Goal: Task Accomplishment & Management: Use online tool/utility

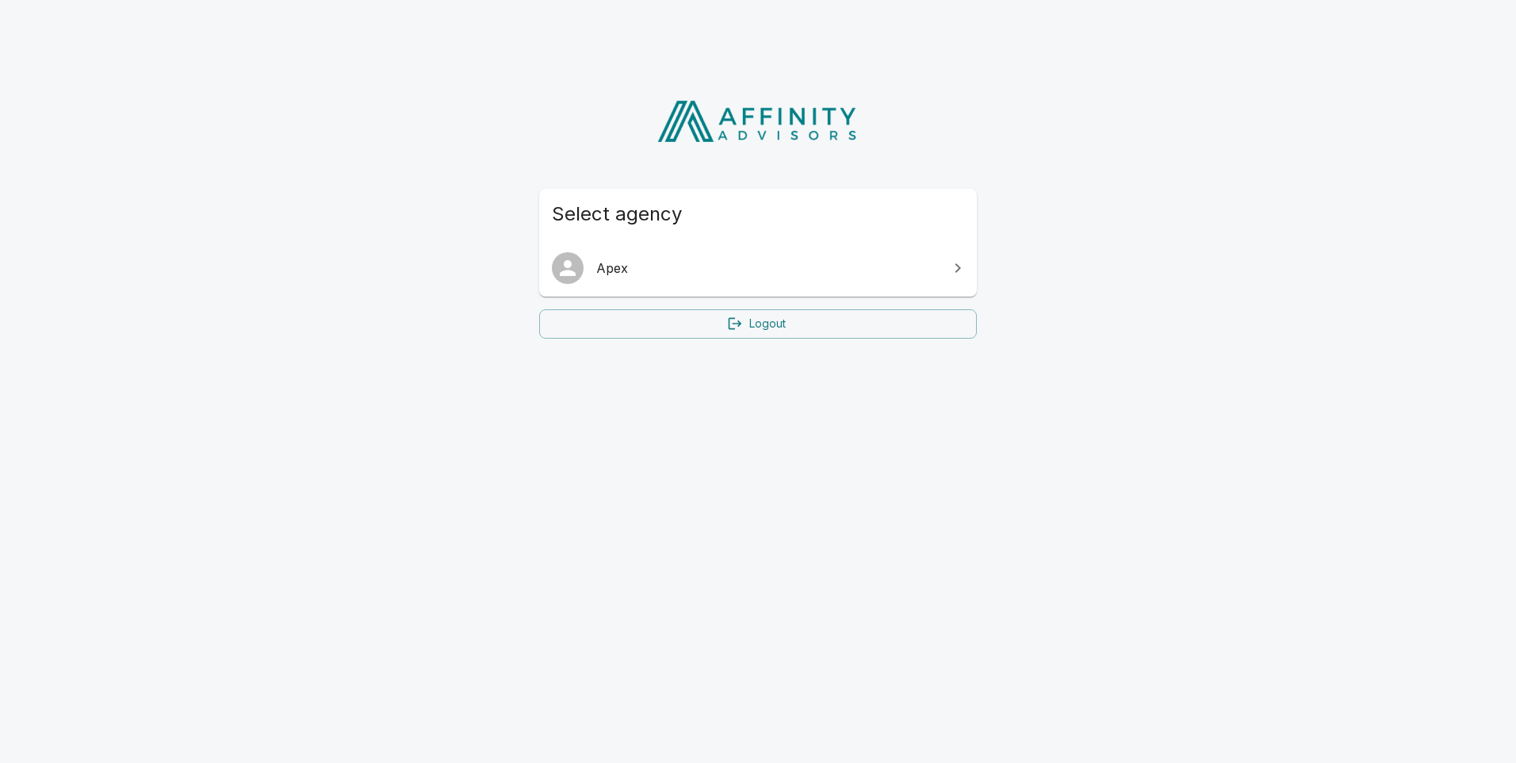
click at [953, 274] on icon at bounding box center [957, 267] width 19 height 19
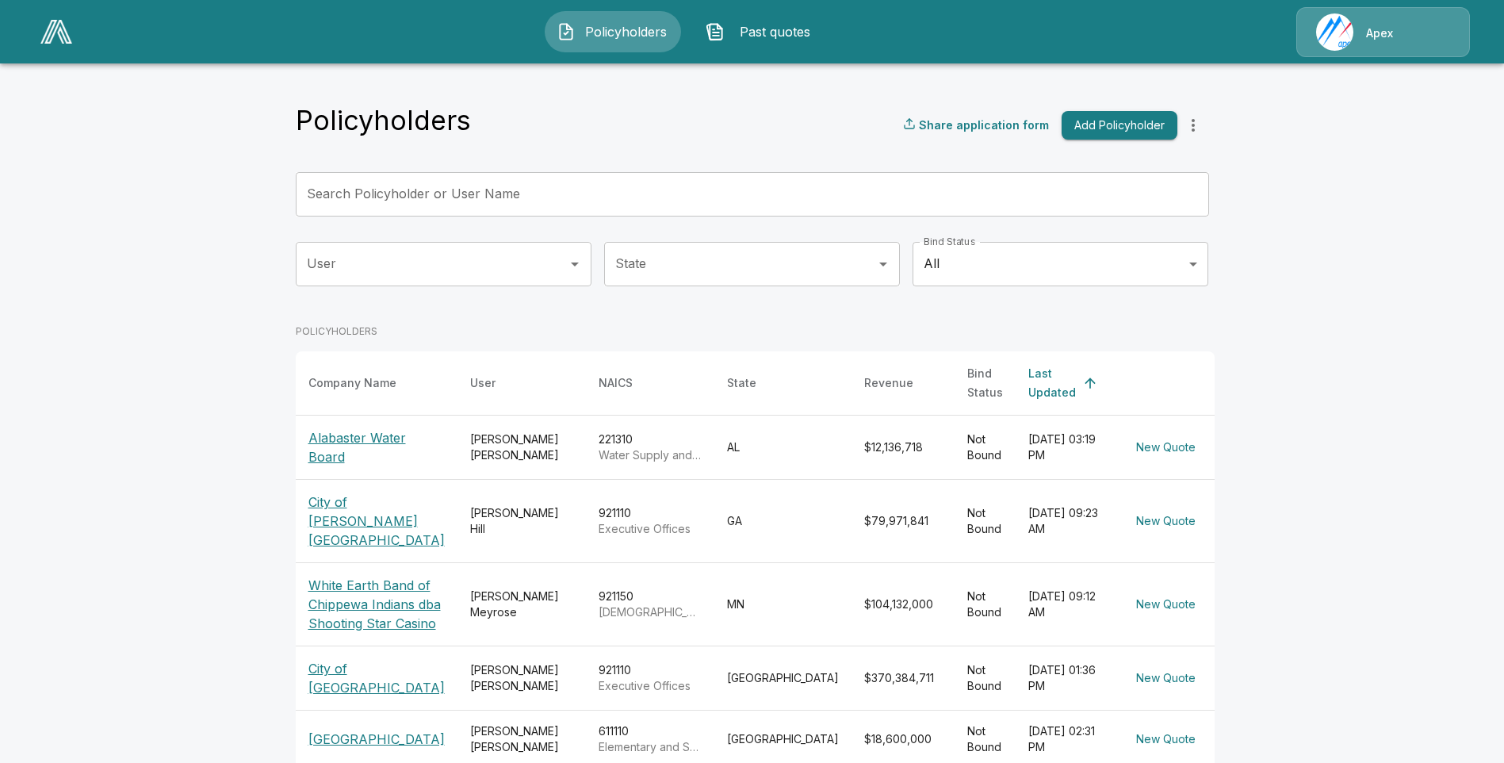
click at [327, 434] on p "Alabaster Water Board" at bounding box center [376, 447] width 136 height 38
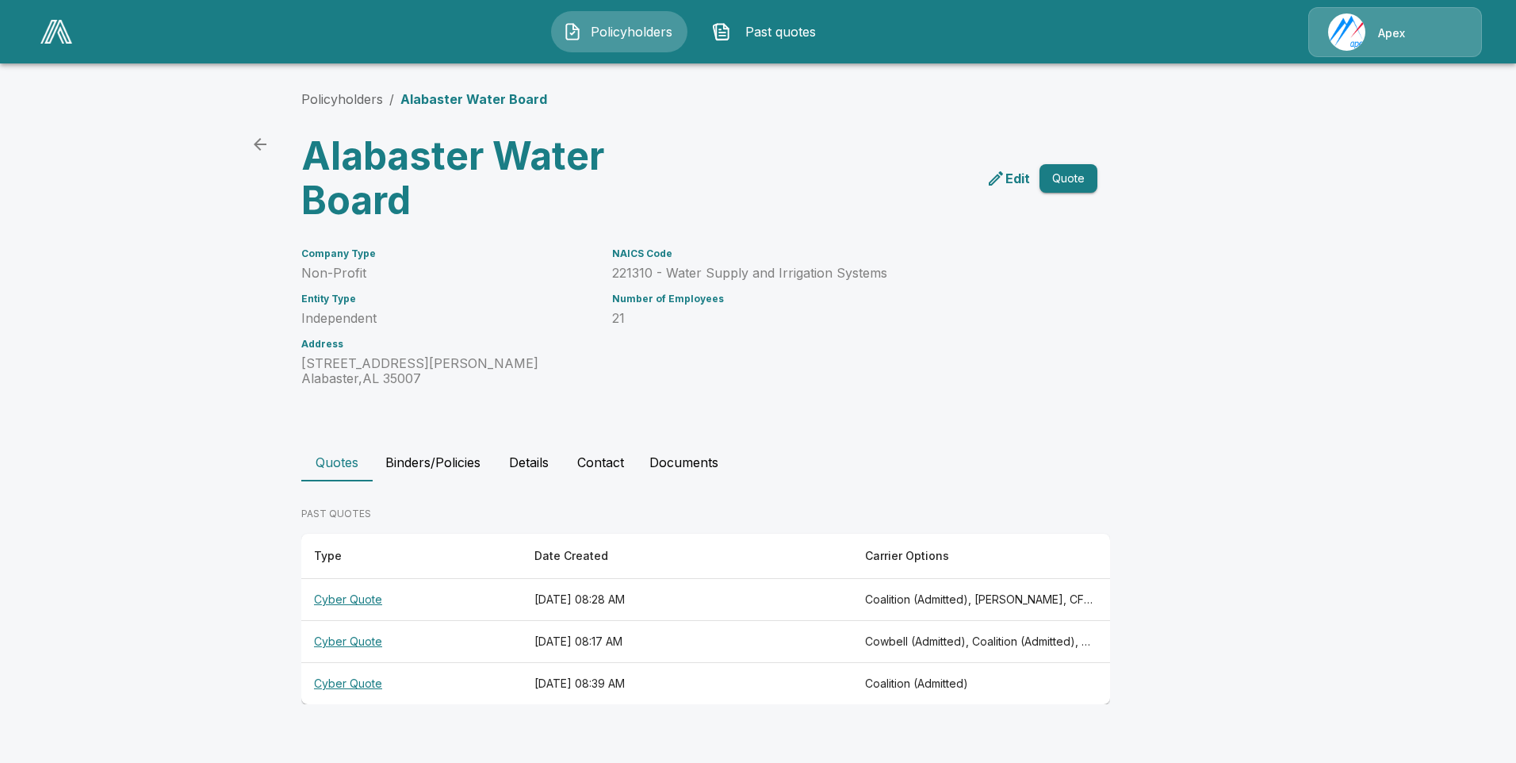
click at [351, 599] on th "Cyber Quote" at bounding box center [411, 600] width 220 height 42
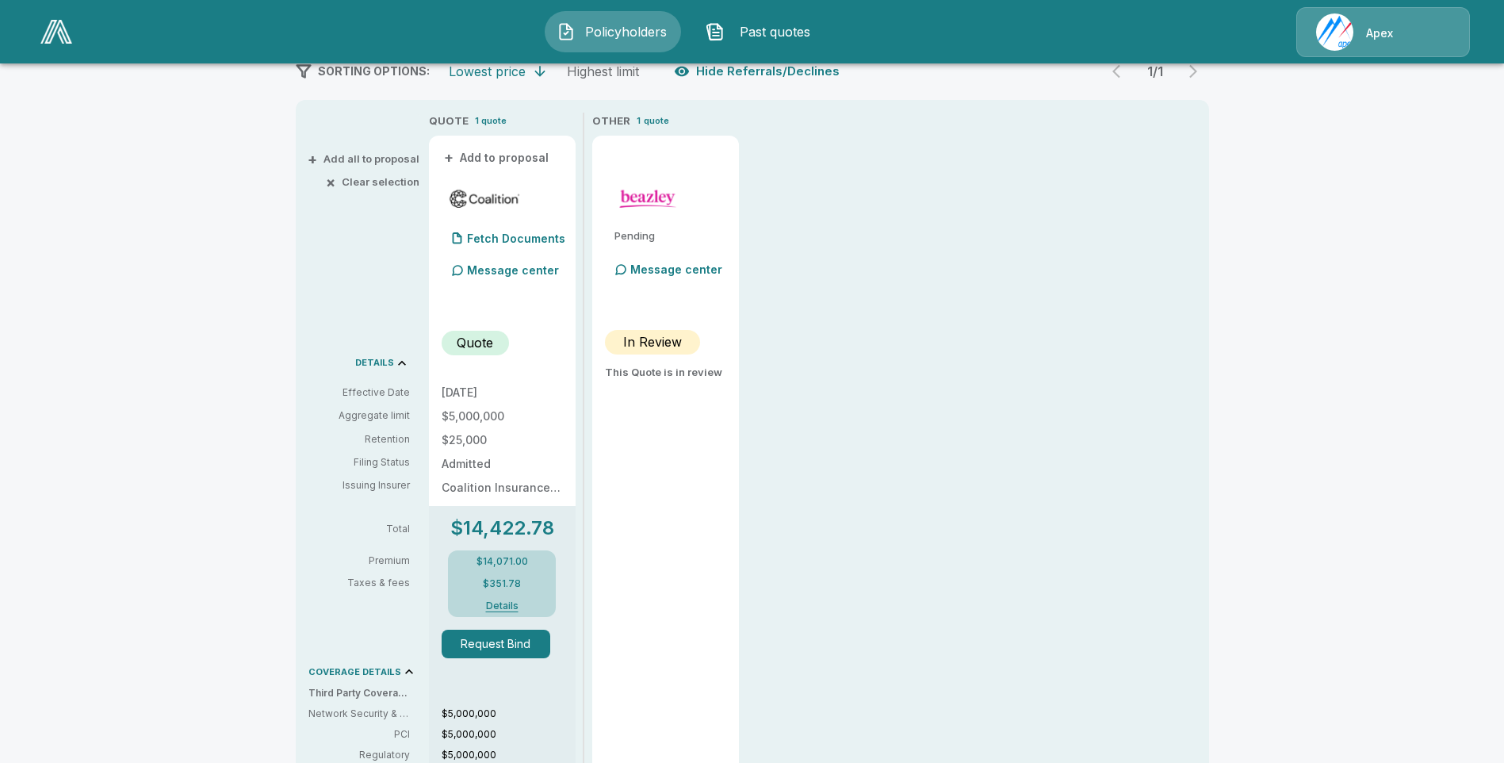
scroll to position [99, 0]
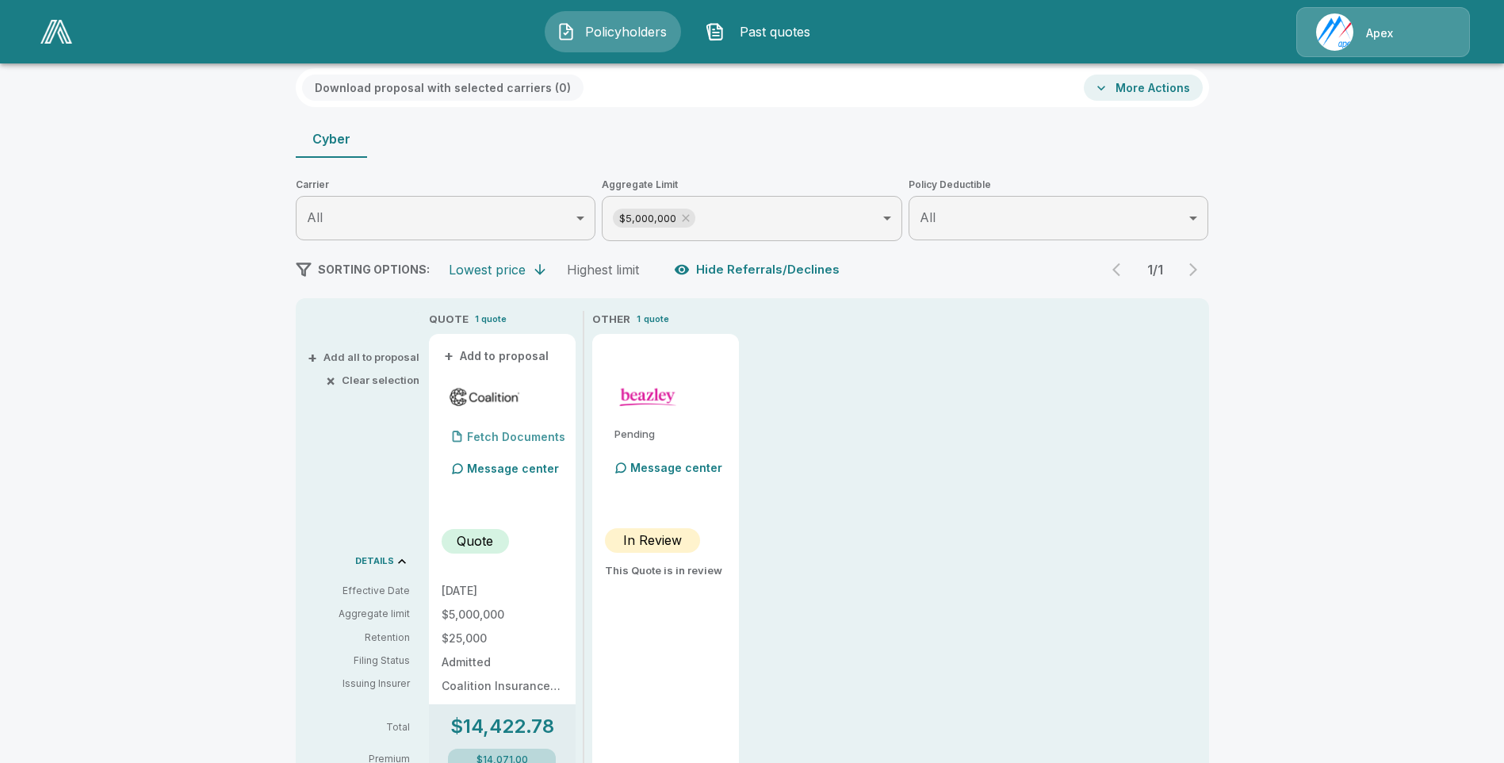
click at [526, 432] on p "Fetch Documents" at bounding box center [516, 436] width 98 height 11
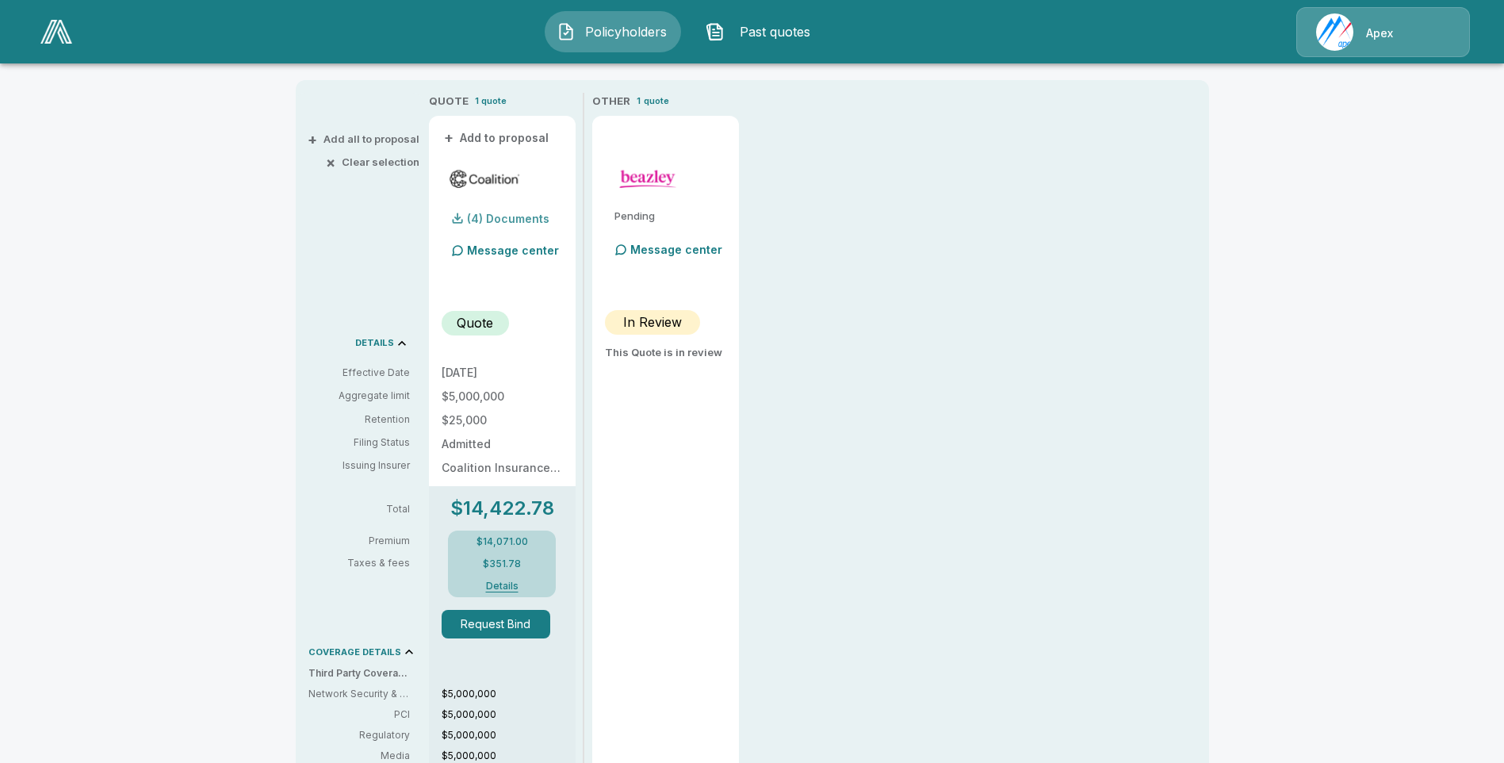
scroll to position [357, 0]
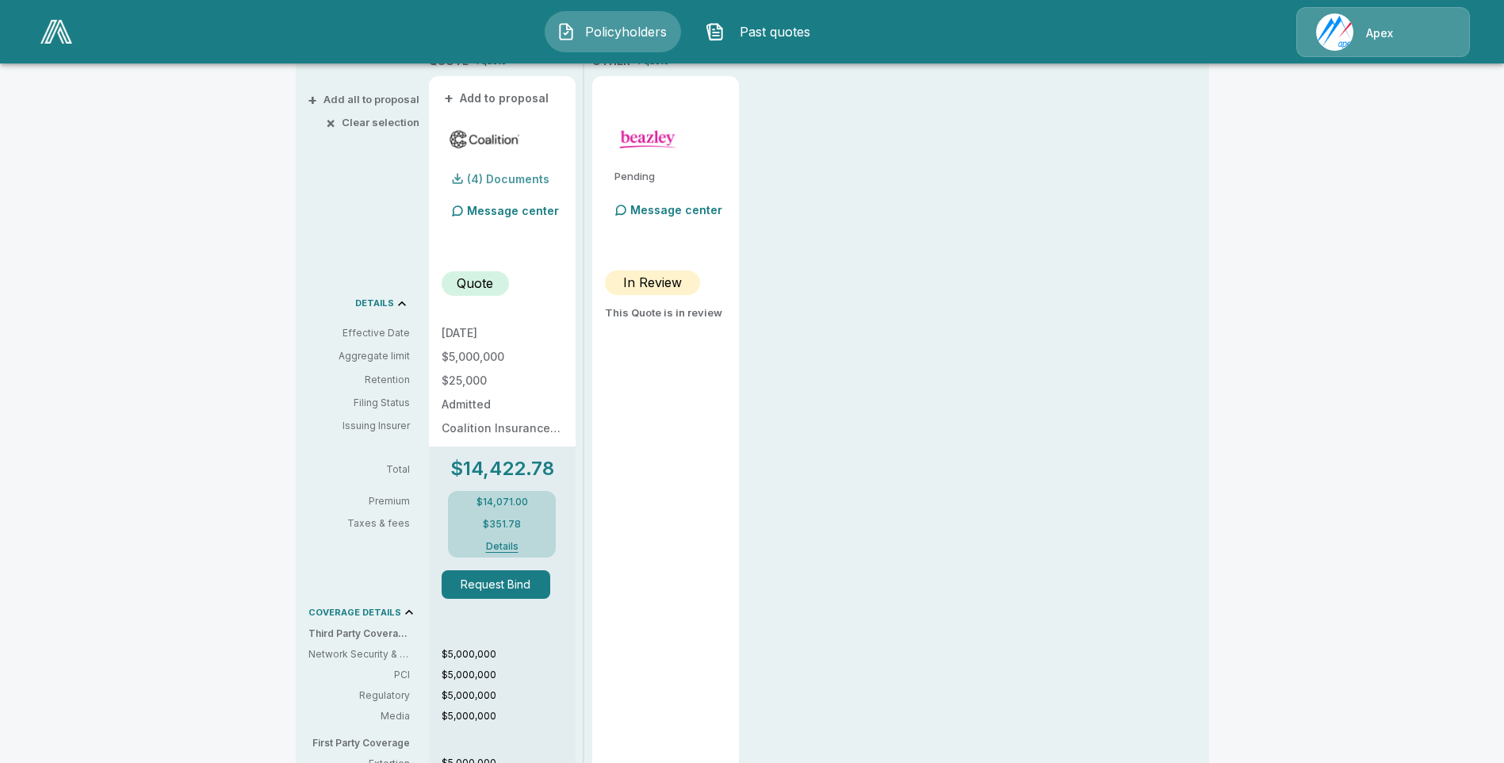
click at [511, 174] on p "(4) Documents" at bounding box center [508, 179] width 82 height 11
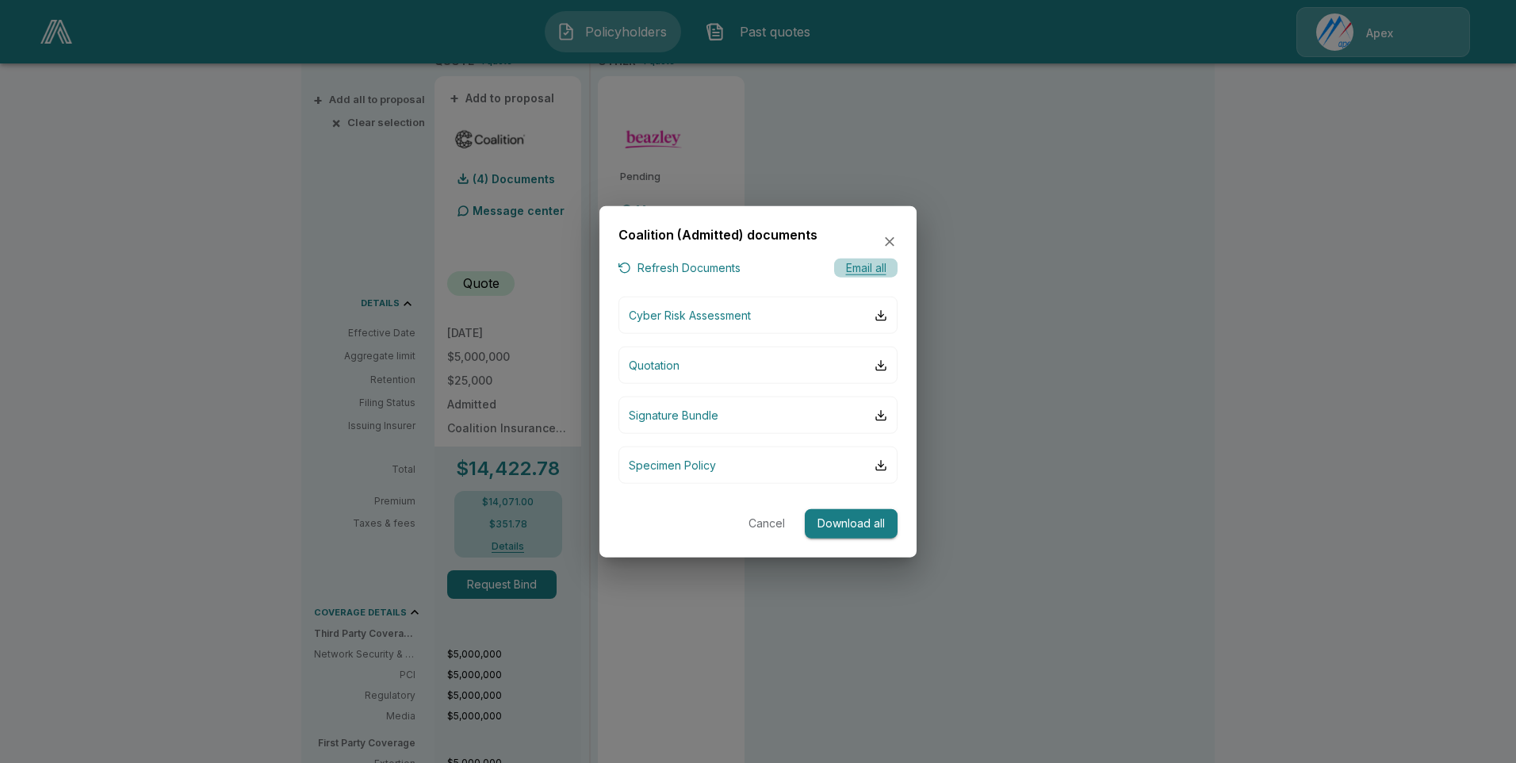
click at [880, 263] on button "Email all" at bounding box center [865, 268] width 63 height 20
